Goal: Go to known website: Access a specific website the user already knows

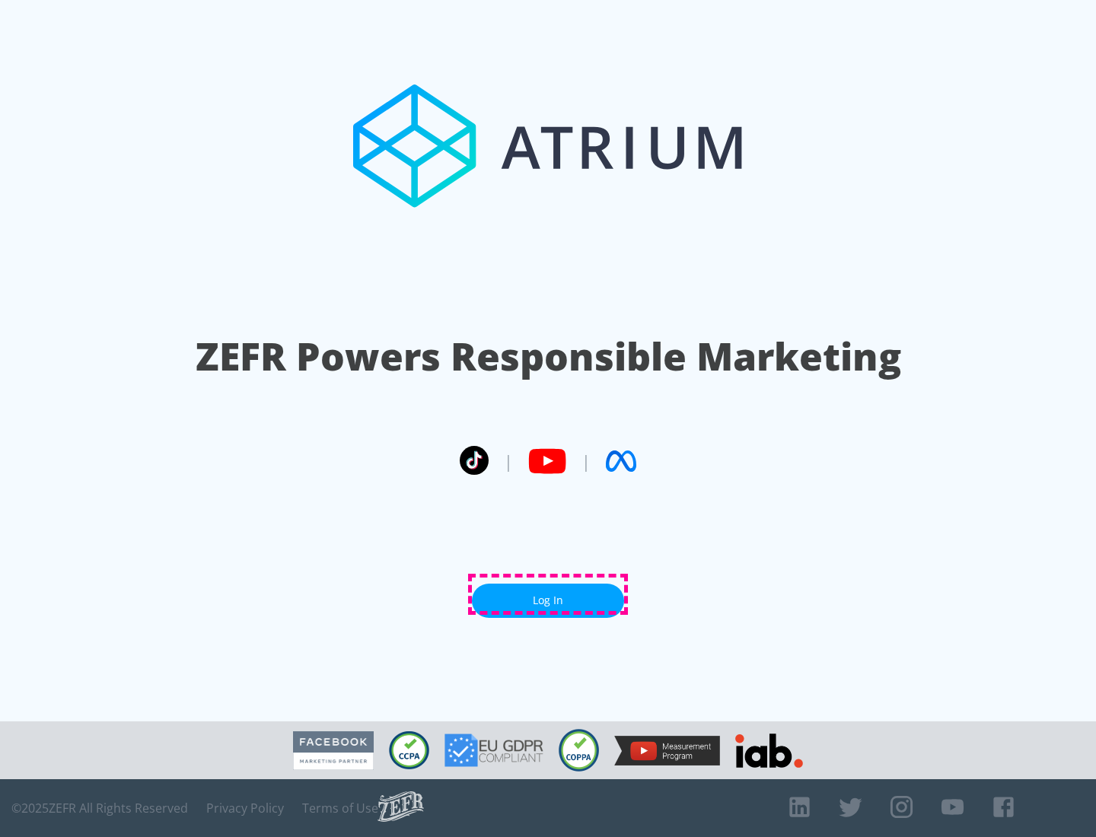
click at [548, 594] on link "Log In" at bounding box center [548, 601] width 152 height 34
